Goal: Browse casually

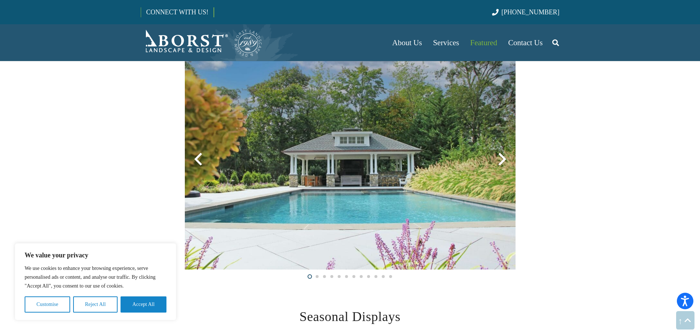
scroll to position [1372, 0]
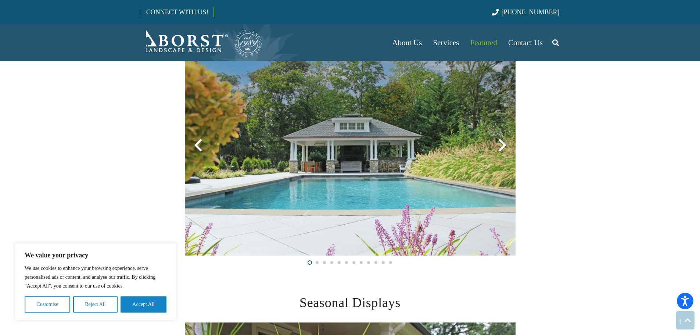
click at [505, 142] on div at bounding box center [502, 145] width 26 height 26
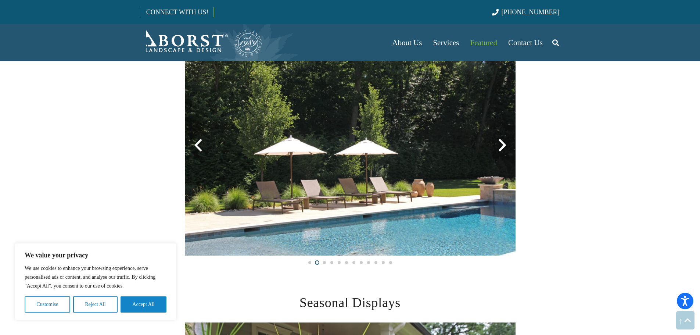
click at [505, 142] on div at bounding box center [502, 145] width 26 height 26
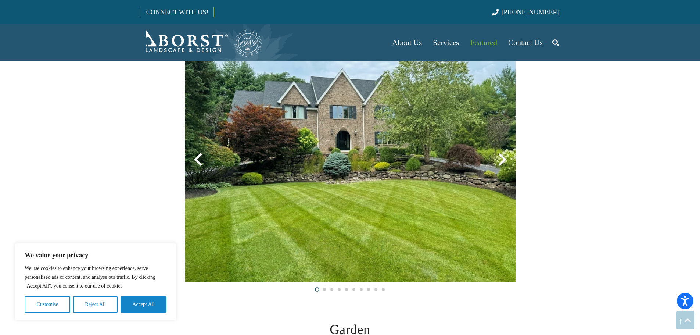
scroll to position [784, 0]
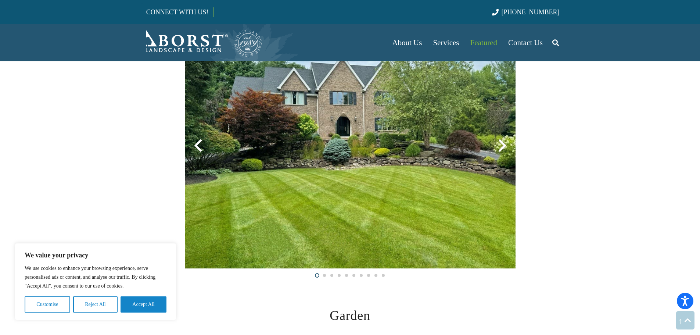
click at [501, 143] on div at bounding box center [502, 145] width 26 height 26
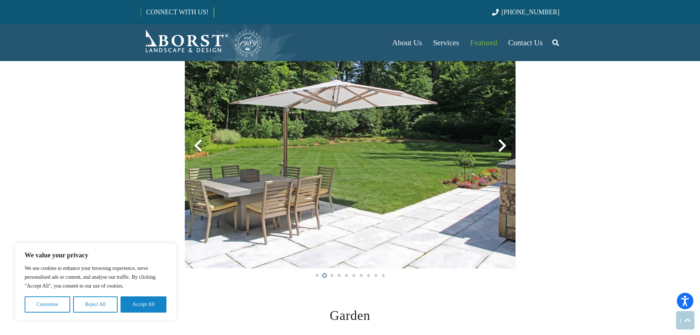
click at [501, 143] on div at bounding box center [502, 145] width 26 height 26
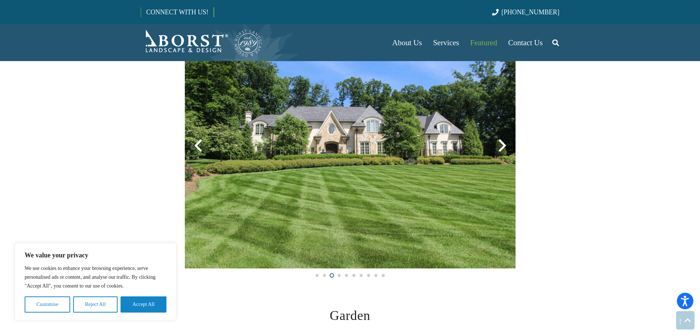
click at [501, 143] on div at bounding box center [502, 145] width 26 height 26
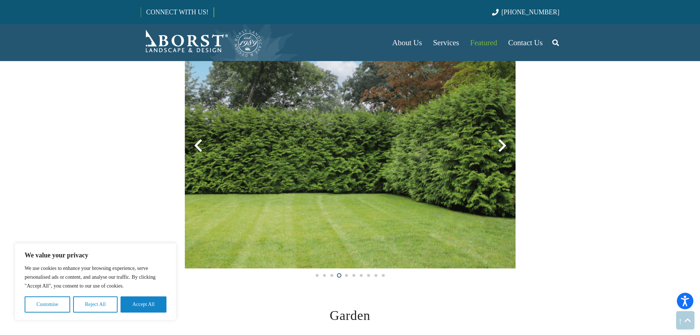
click at [501, 143] on div at bounding box center [502, 145] width 26 height 26
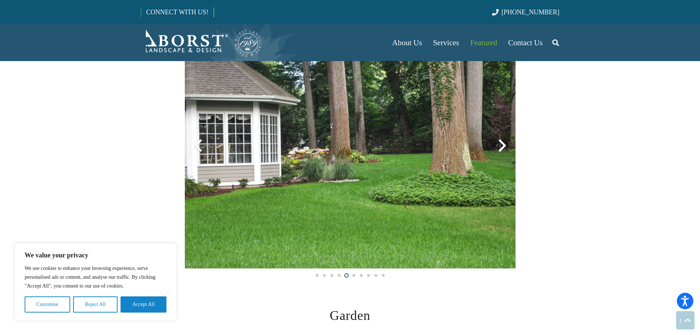
click at [501, 143] on div at bounding box center [502, 145] width 26 height 26
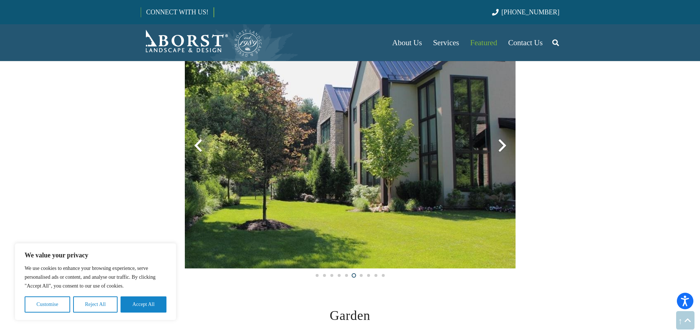
click at [501, 143] on div at bounding box center [502, 145] width 26 height 26
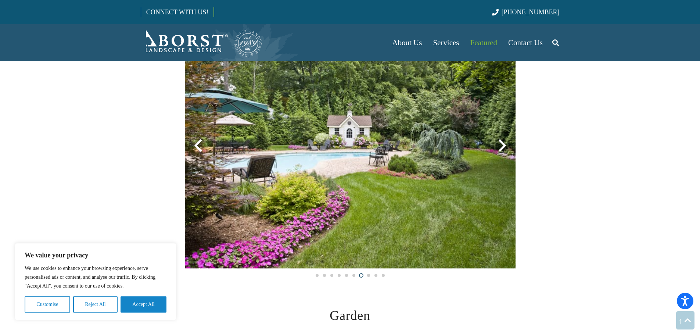
click at [501, 143] on div at bounding box center [502, 145] width 26 height 26
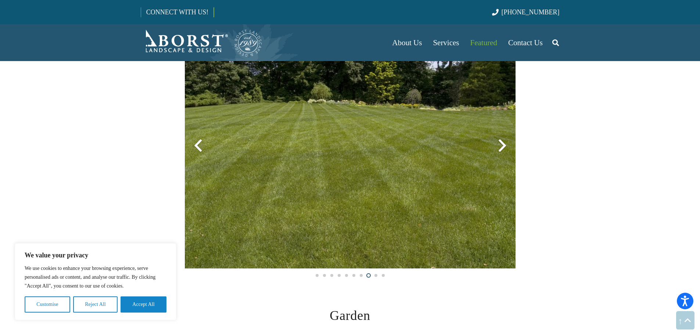
click at [501, 143] on div at bounding box center [502, 145] width 26 height 26
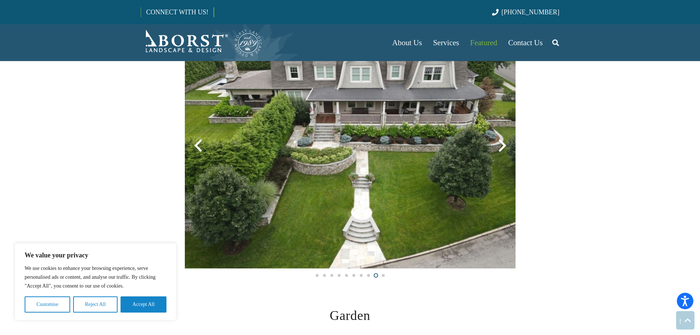
click at [502, 143] on div at bounding box center [502, 145] width 26 height 26
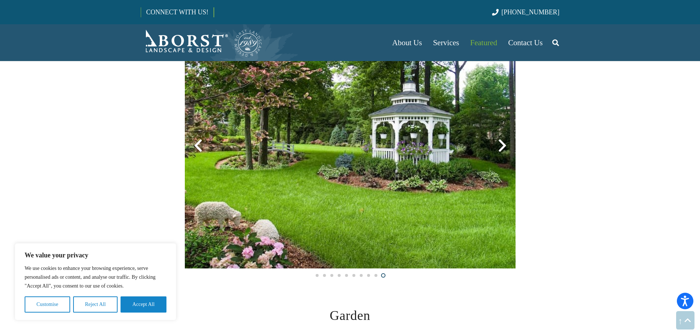
click at [502, 143] on div at bounding box center [502, 145] width 26 height 26
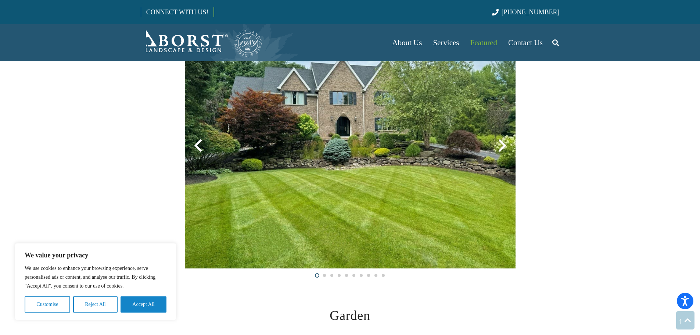
click at [502, 143] on div at bounding box center [502, 145] width 26 height 26
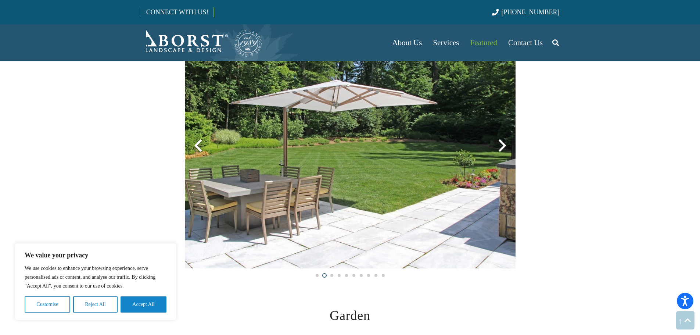
click at [502, 143] on div at bounding box center [502, 145] width 26 height 26
